Goal: Check status

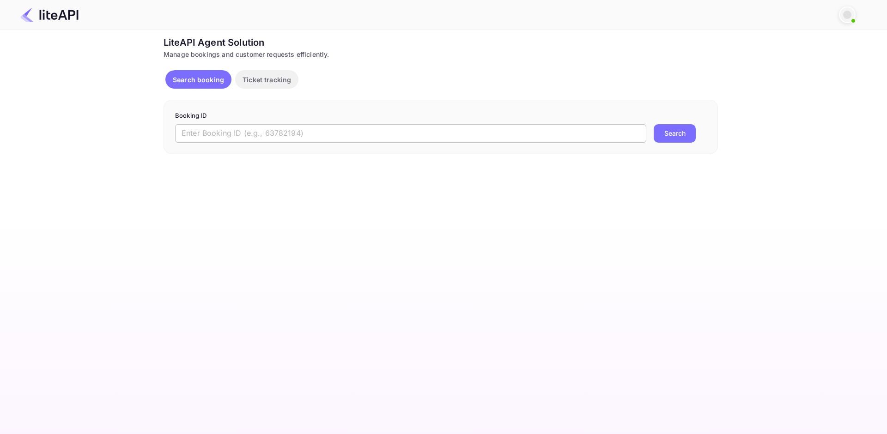
click at [232, 131] on input "text" at bounding box center [410, 133] width 471 height 18
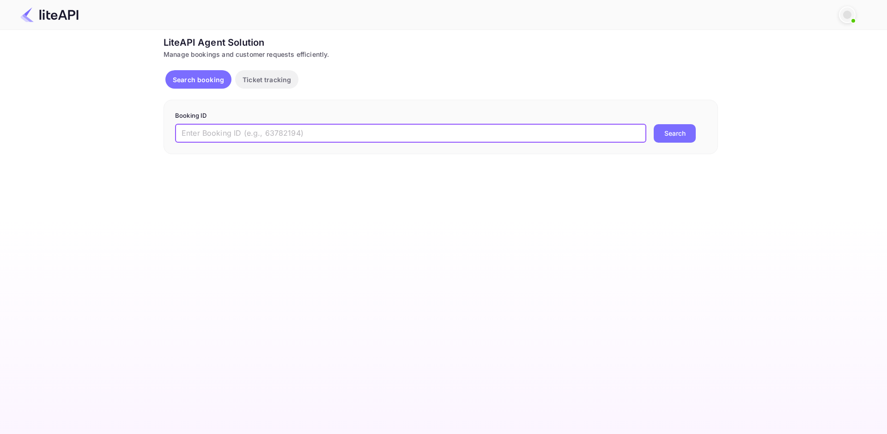
paste input "9110117"
type input "9110117"
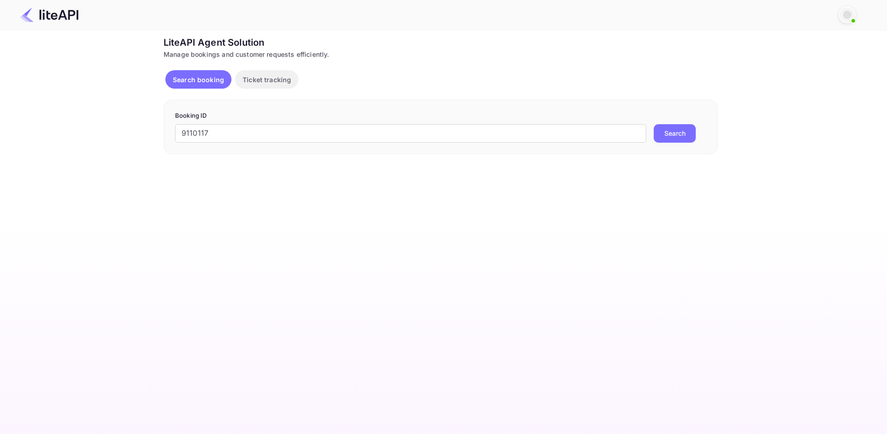
click at [668, 140] on button "Search" at bounding box center [675, 133] width 42 height 18
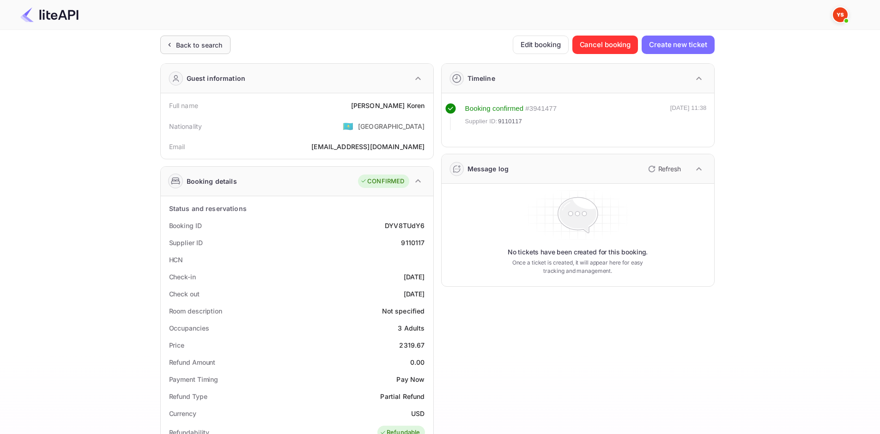
click at [199, 46] on div "Back to search" at bounding box center [199, 45] width 47 height 10
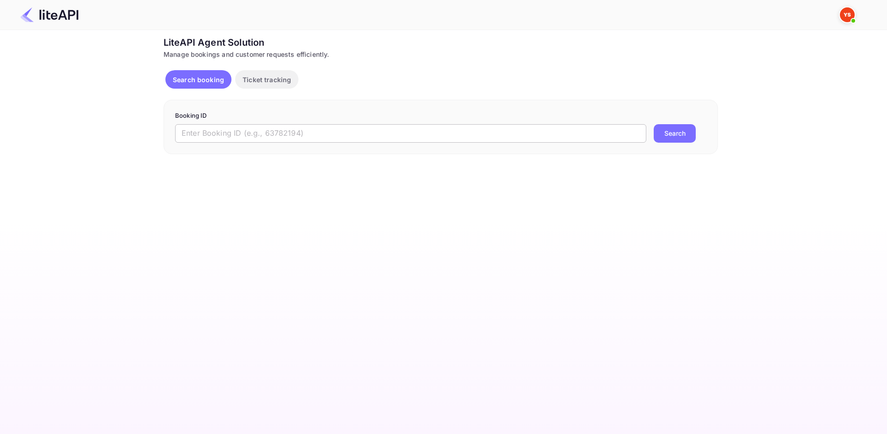
click at [221, 129] on input "text" at bounding box center [410, 133] width 471 height 18
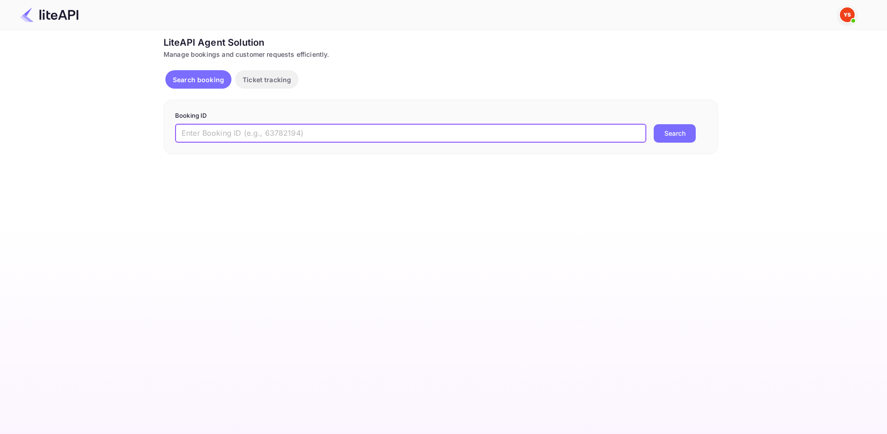
paste input "9110117"
type input "9110117"
click at [665, 138] on button "Search" at bounding box center [675, 133] width 42 height 18
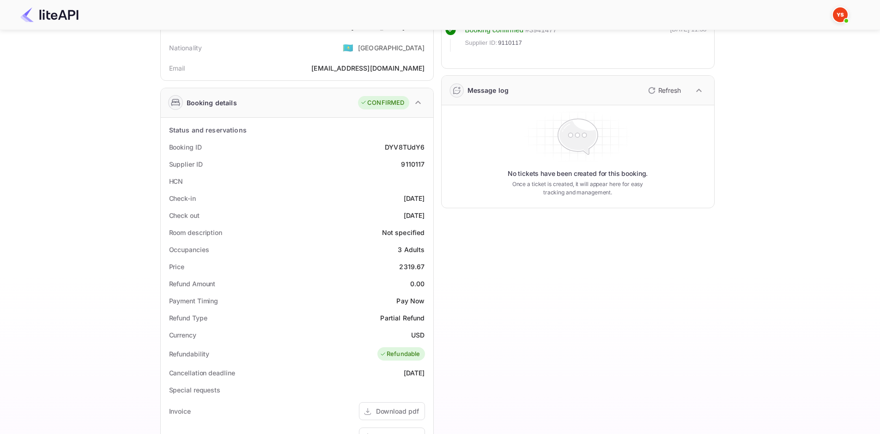
scroll to position [92, 0]
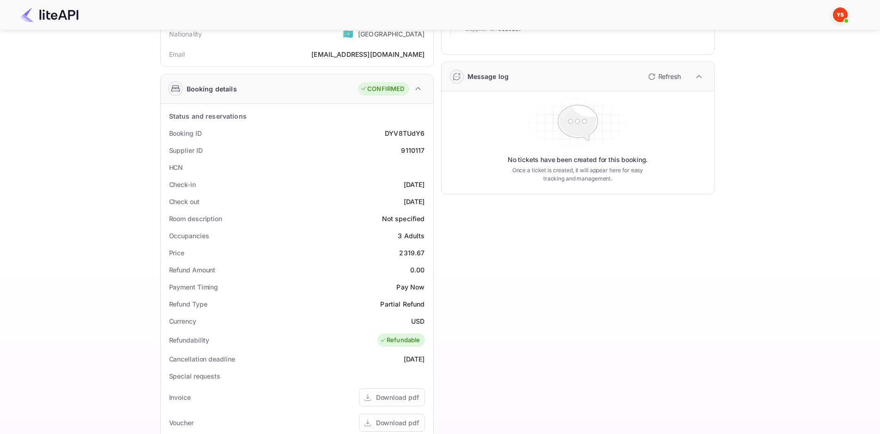
click at [312, 199] on div "Check out 2025-10-27" at bounding box center [297, 201] width 265 height 17
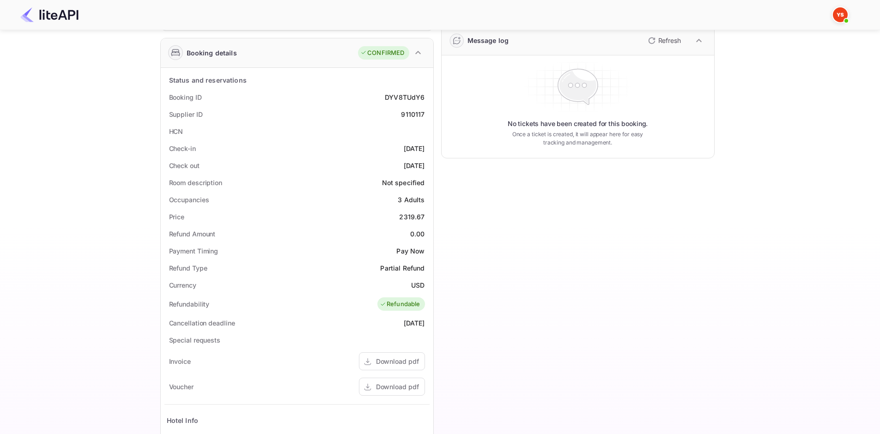
scroll to position [289, 0]
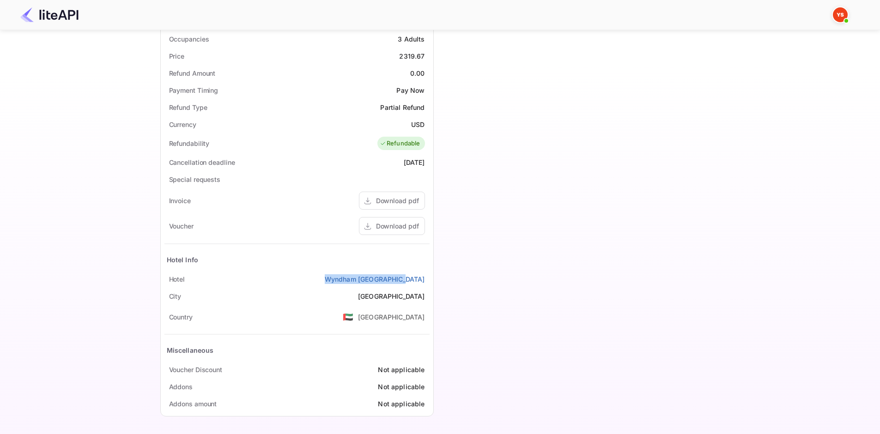
drag, startPoint x: 343, startPoint y: 277, endPoint x: 431, endPoint y: 281, distance: 87.4
click at [431, 281] on div "Status and reservations Booking ID DYV8TUdY6 Supplier ID 9110117 HCN Check-in 2…" at bounding box center [297, 161] width 273 height 509
copy link "Wyndham Dubai Marina"
click at [394, 224] on div "Download pdf" at bounding box center [397, 226] width 43 height 10
